Goal: Check status: Check status

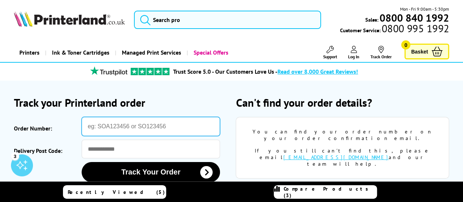
click at [109, 119] on input "Order Number:" at bounding box center [151, 126] width 139 height 19
type input "SOA2997905"
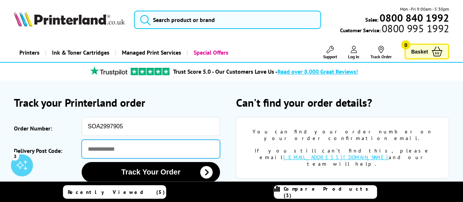
click at [118, 151] on input "Delivery Post Code:" at bounding box center [151, 149] width 139 height 19
type input "********"
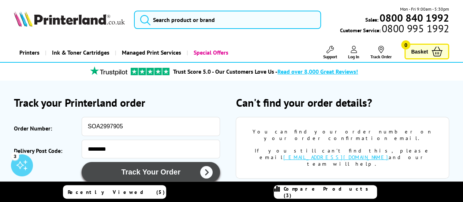
click at [137, 170] on button "Track Your Order" at bounding box center [151, 172] width 139 height 20
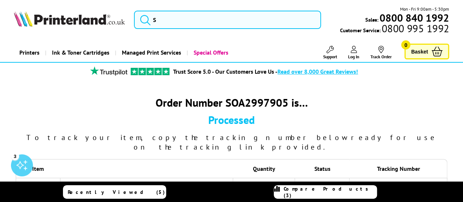
scroll to position [133, 0]
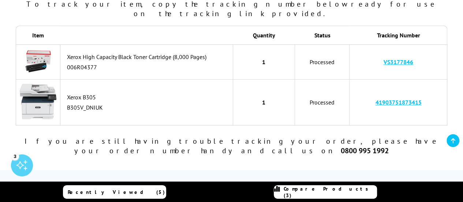
click at [390, 99] on link "41903751873415" at bounding box center [398, 102] width 46 height 7
drag, startPoint x: 425, startPoint y: 95, endPoint x: 374, endPoint y: 92, distance: 51.0
click at [374, 92] on td "41903751873415" at bounding box center [399, 102] width 98 height 46
copy link "41903751873415"
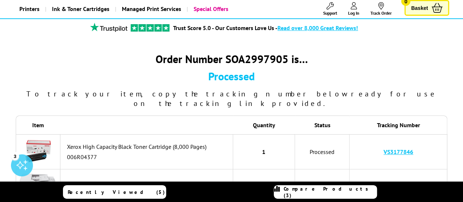
scroll to position [0, 0]
